Goal: Information Seeking & Learning: Learn about a topic

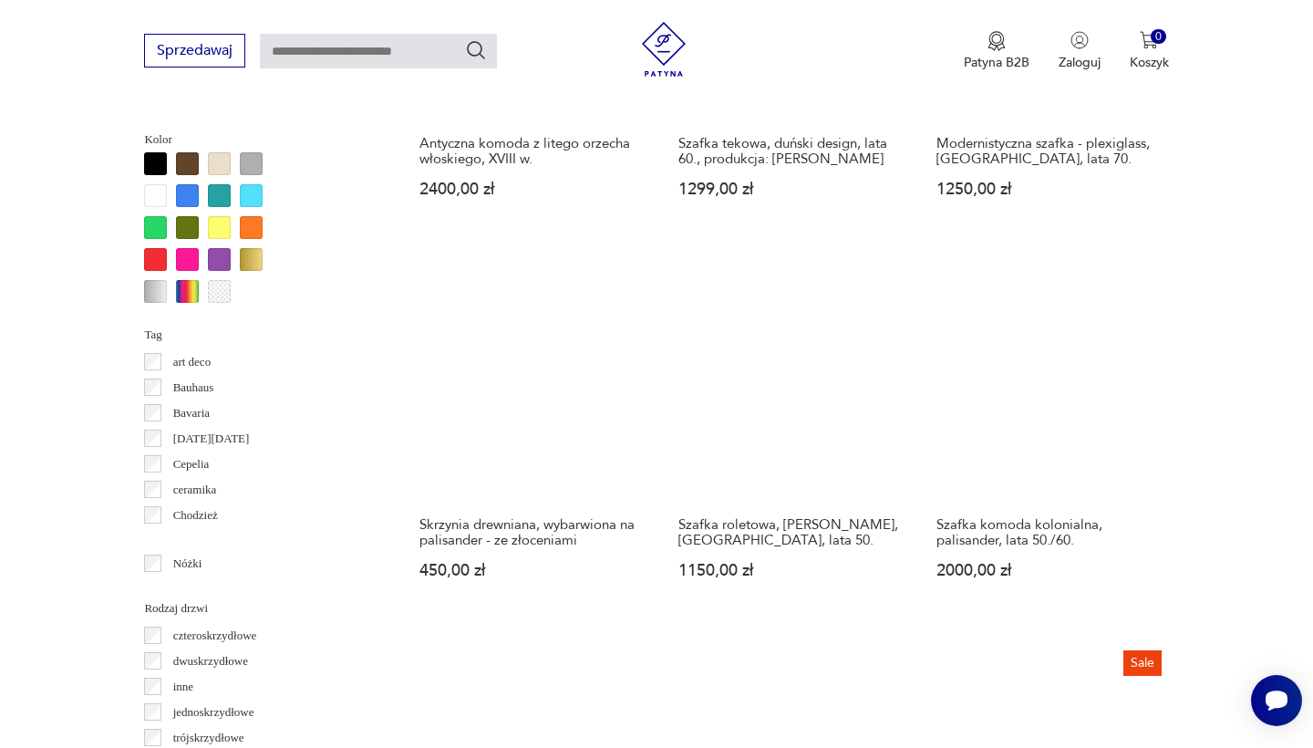
scroll to position [1763, 0]
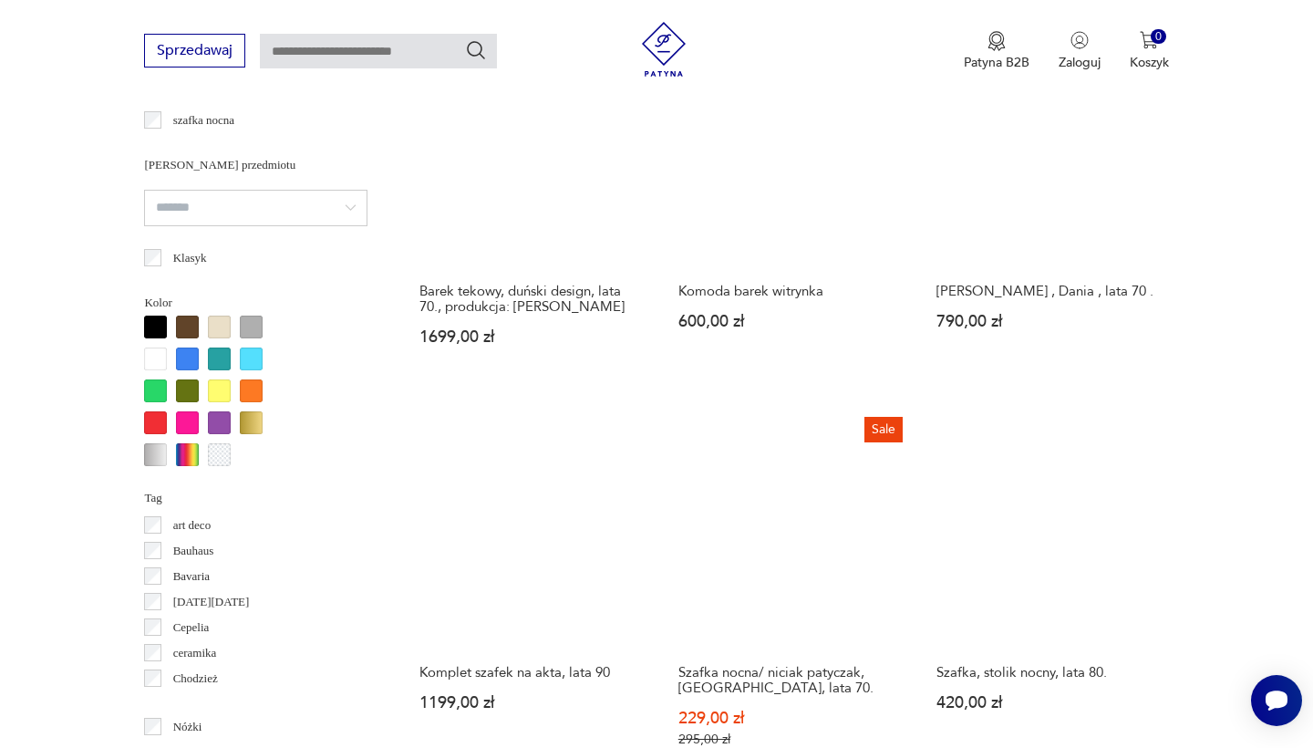
scroll to position [1553, 0]
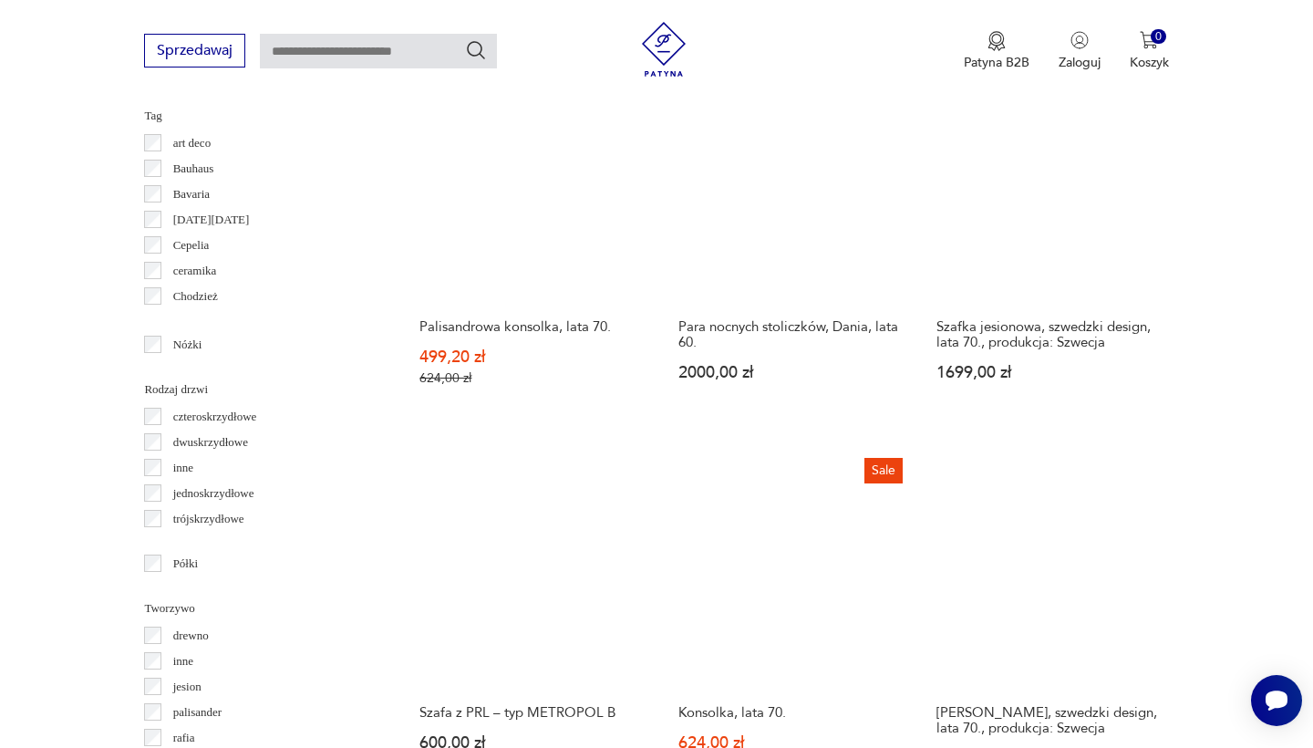
scroll to position [1919, 0]
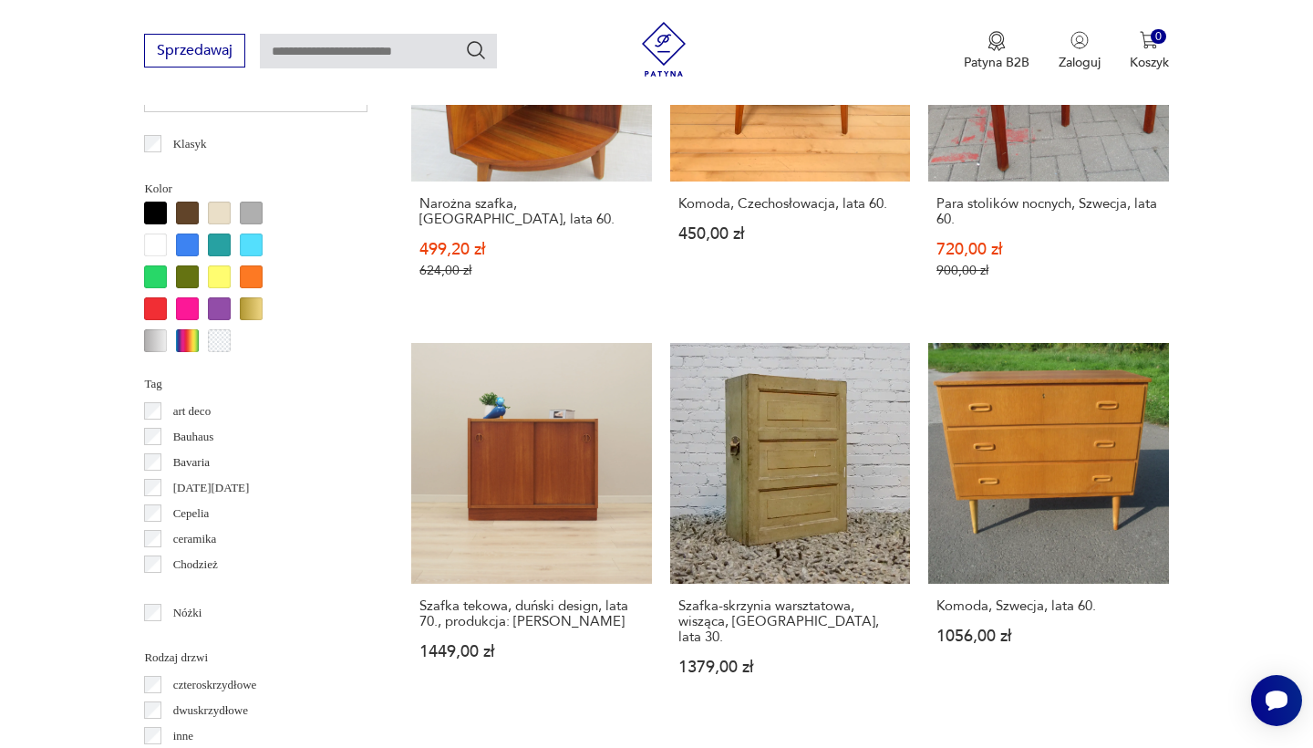
scroll to position [1671, 0]
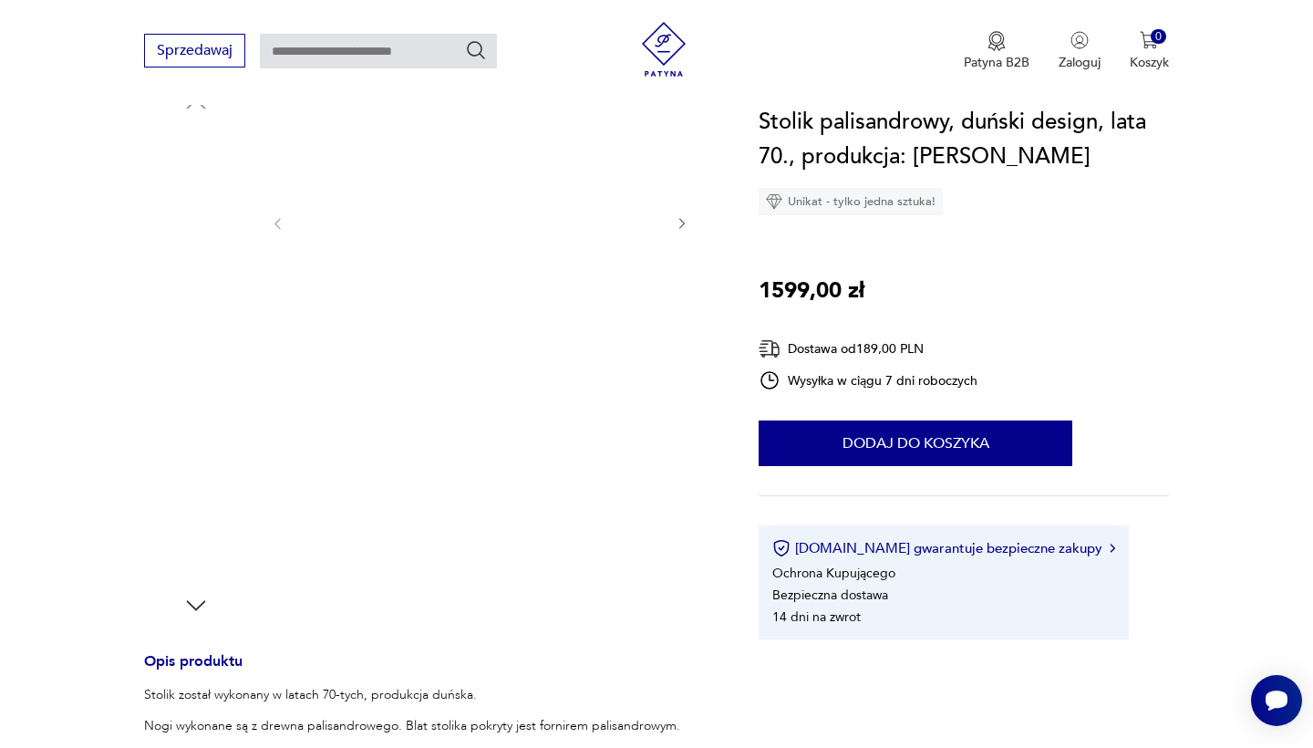
click at [215, 281] on img at bounding box center [196, 296] width 104 height 104
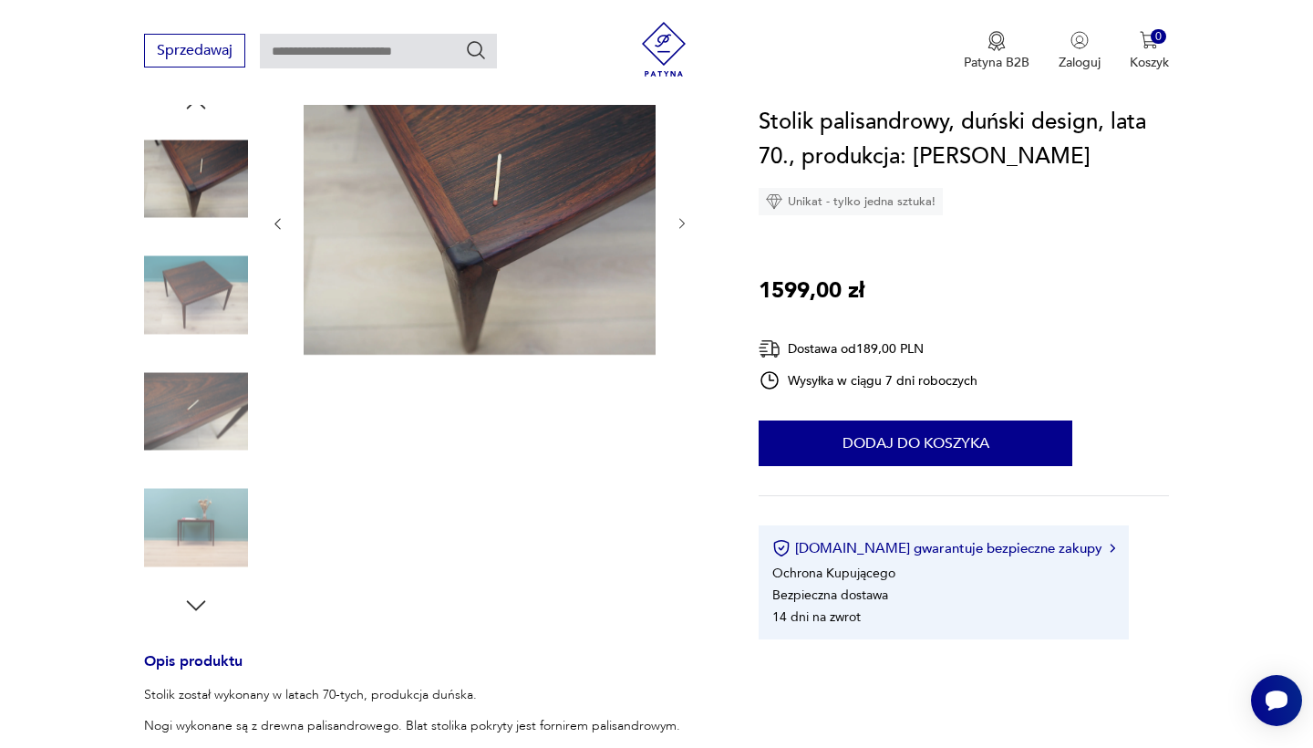
click at [192, 359] on img at bounding box center [196, 411] width 104 height 104
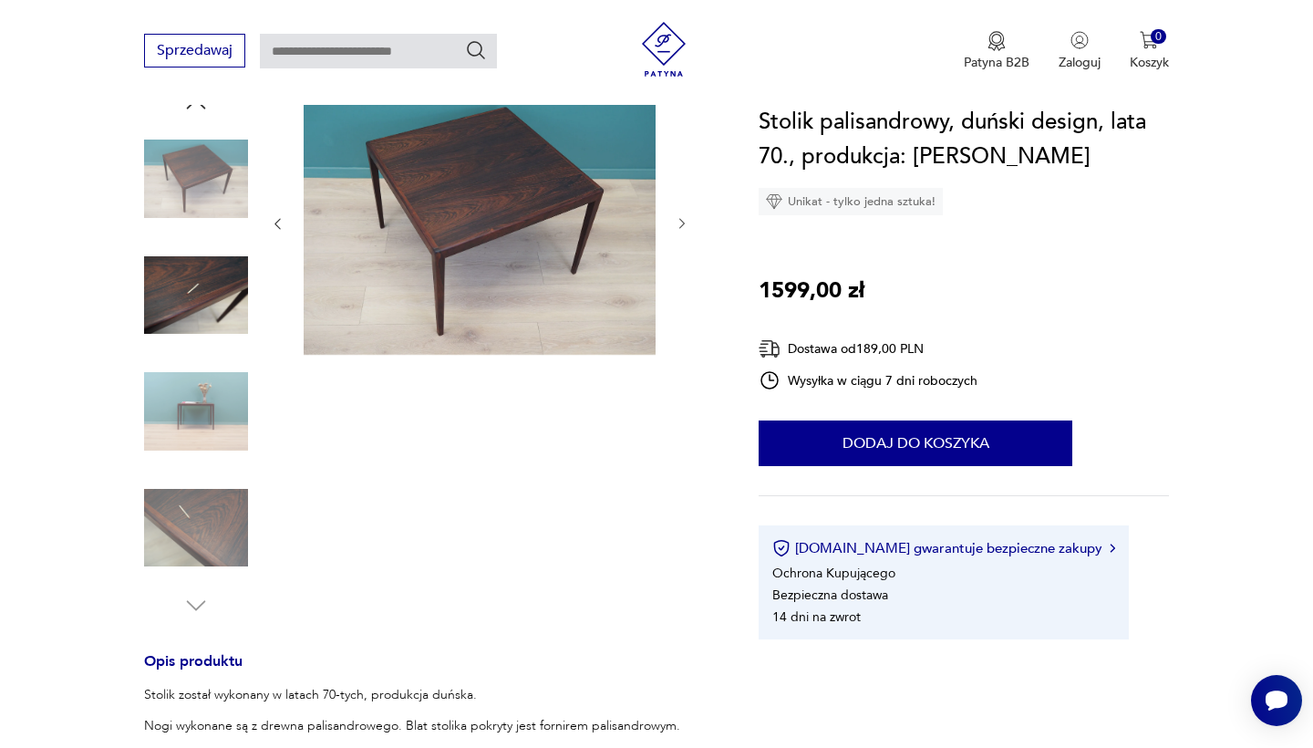
click at [208, 427] on img at bounding box center [196, 411] width 104 height 104
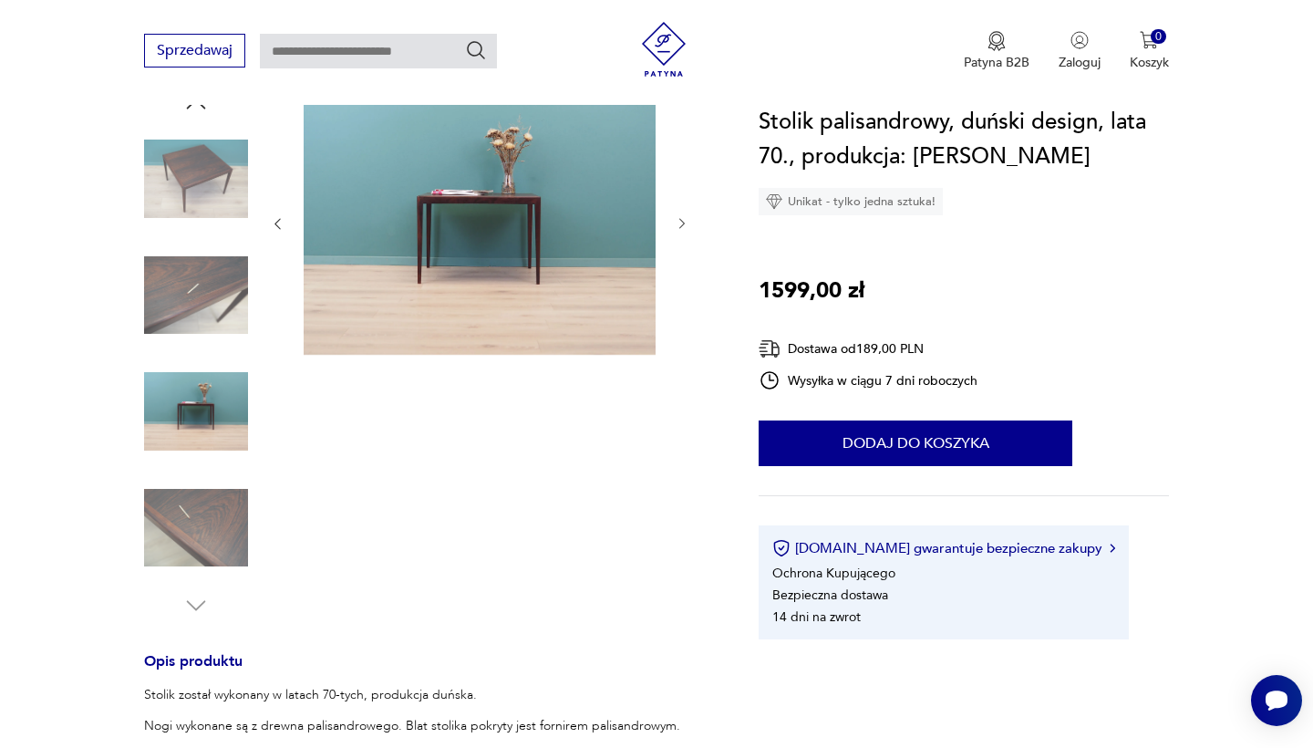
click at [210, 497] on img at bounding box center [196, 528] width 104 height 104
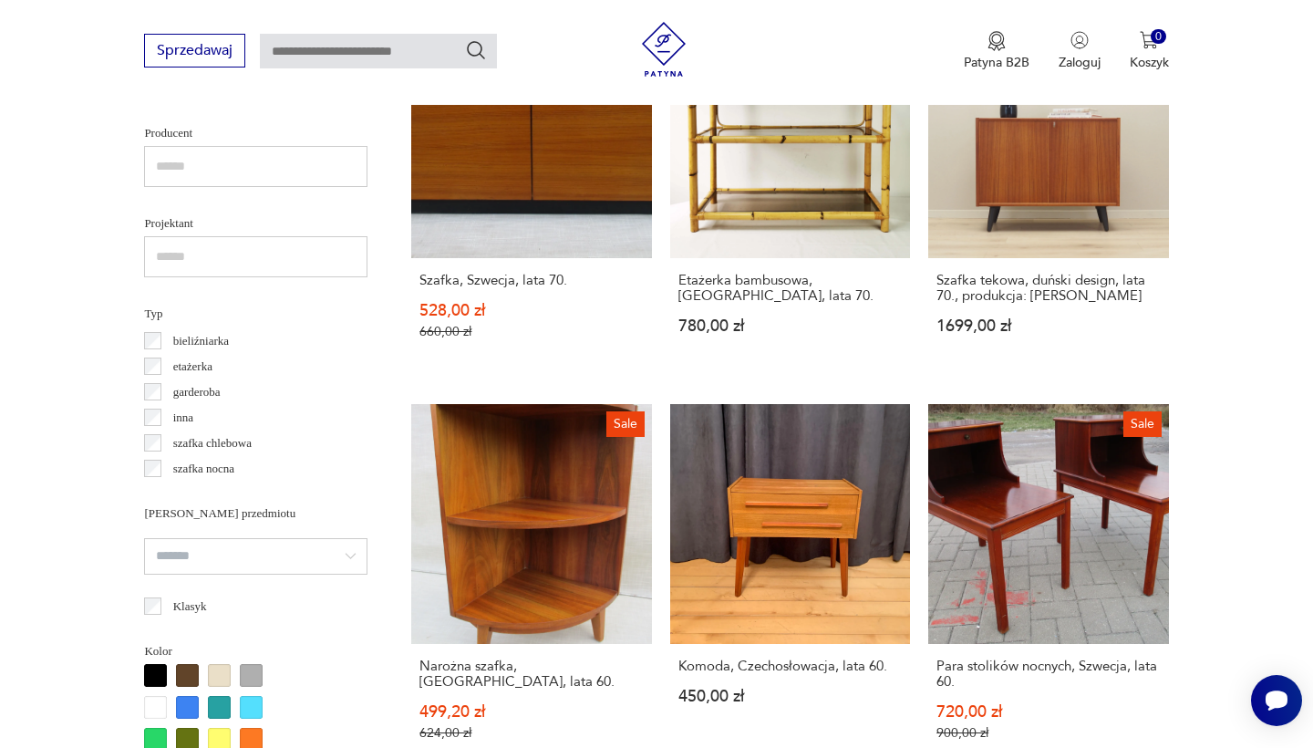
scroll to position [1426, 0]
